Goal: Check status

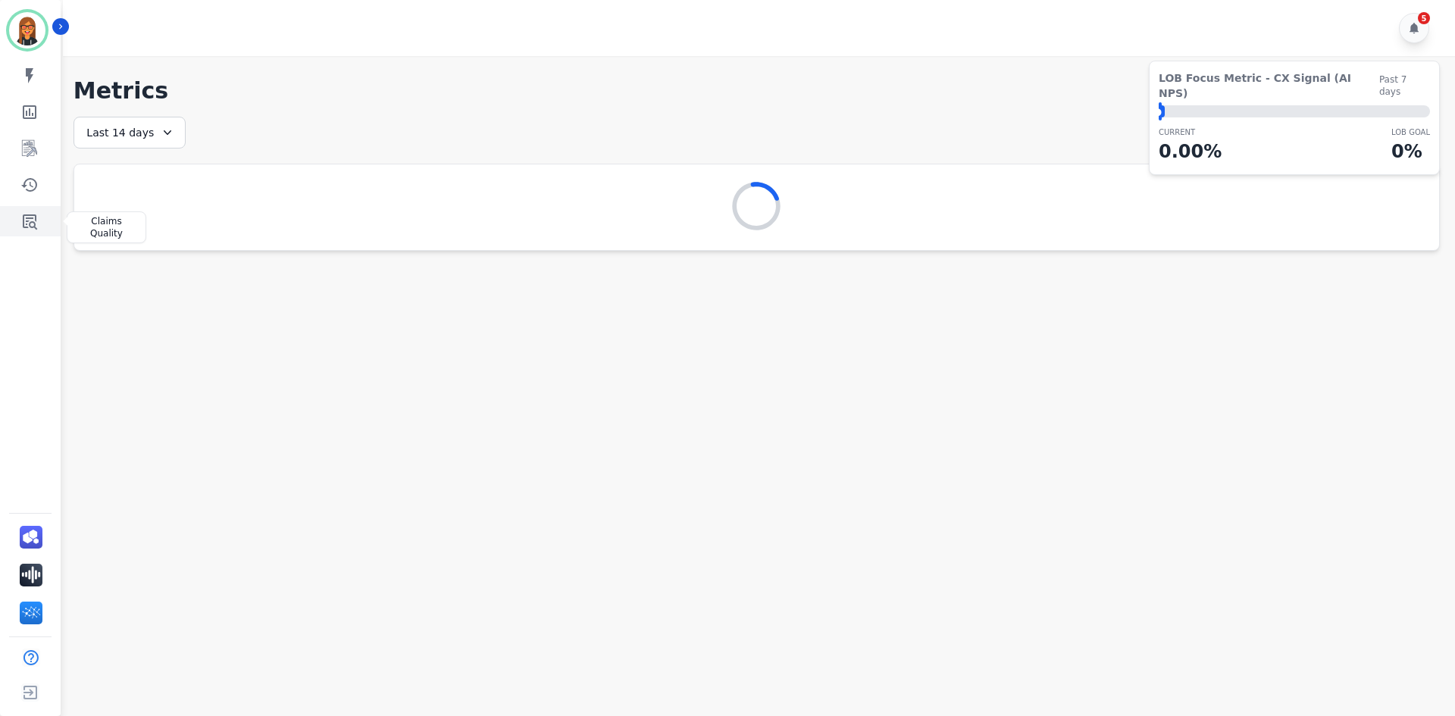
click at [34, 227] on icon "Sidebar" at bounding box center [30, 222] width 14 height 15
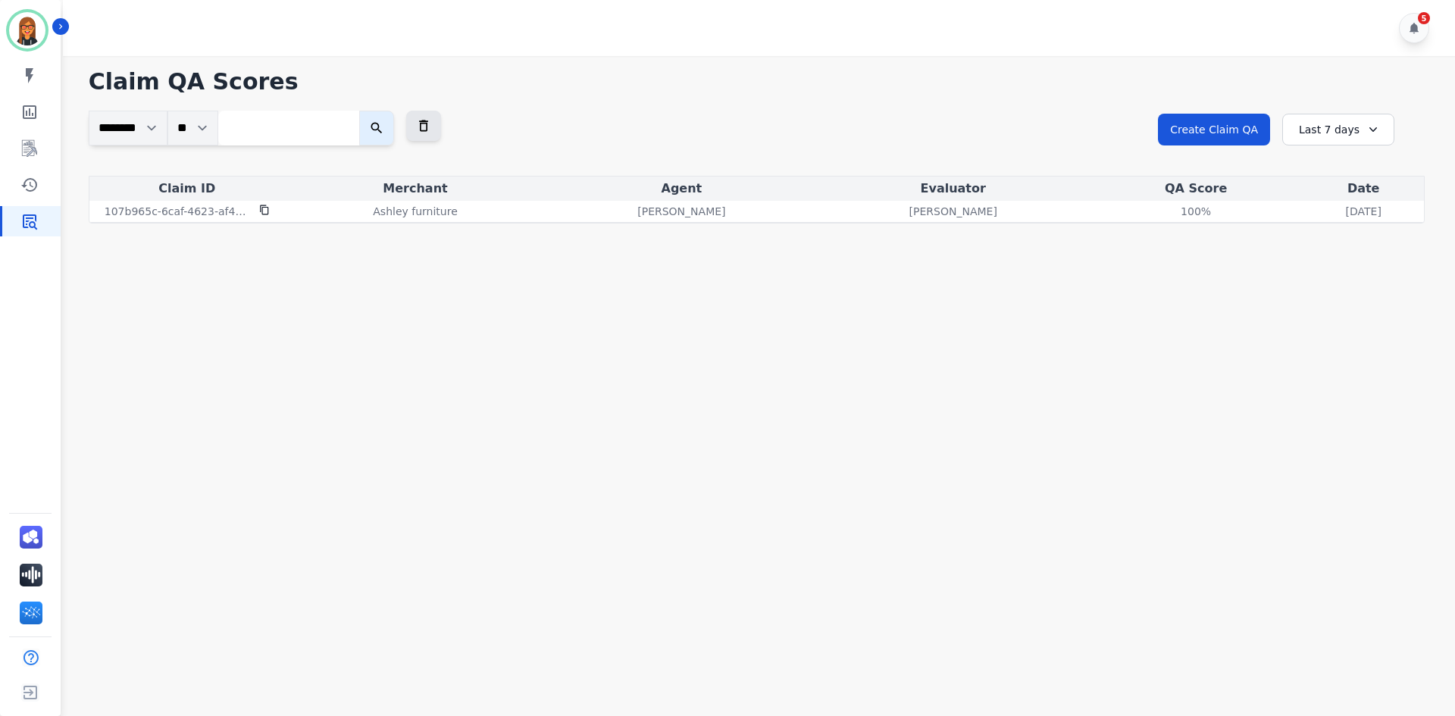
click at [1313, 139] on div "Last 7 days" at bounding box center [1339, 130] width 112 height 32
click at [1351, 277] on li "Last 90 days" at bounding box center [1349, 276] width 76 height 15
